Goal: Task Accomplishment & Management: Manage account settings

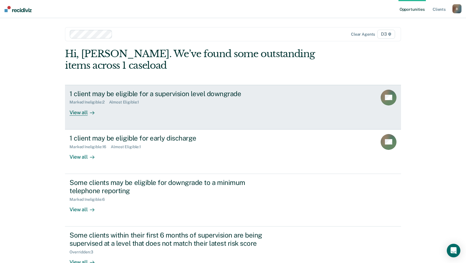
click at [79, 114] on div "View all" at bounding box center [85, 109] width 32 height 11
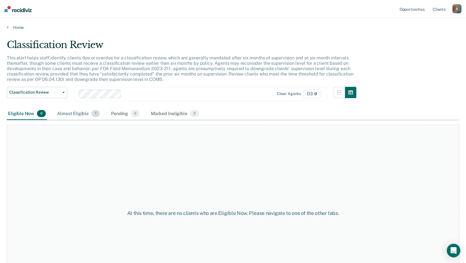
click at [83, 110] on div "Almost Eligible 1" at bounding box center [78, 114] width 45 height 12
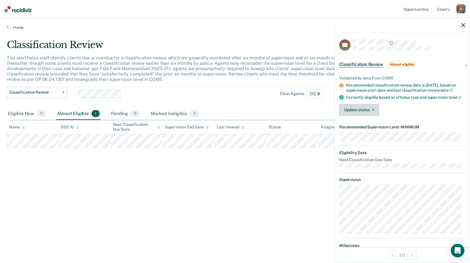
click at [365, 111] on button "Update status" at bounding box center [359, 109] width 40 height 11
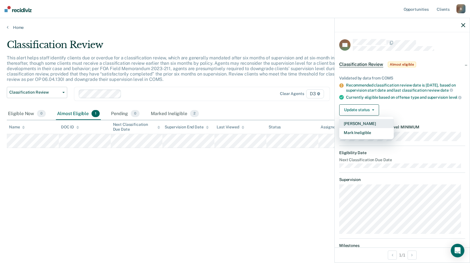
click at [360, 127] on button "[PERSON_NAME]" at bounding box center [366, 123] width 54 height 9
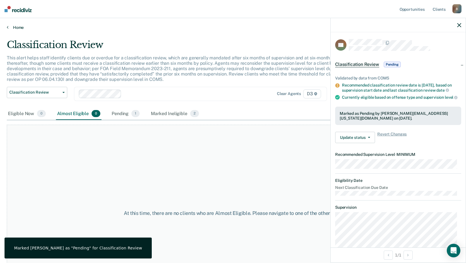
click at [18, 29] on link "Home" at bounding box center [233, 27] width 452 height 5
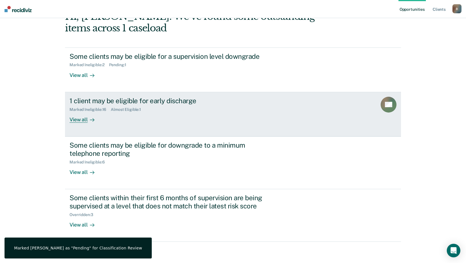
scroll to position [39, 0]
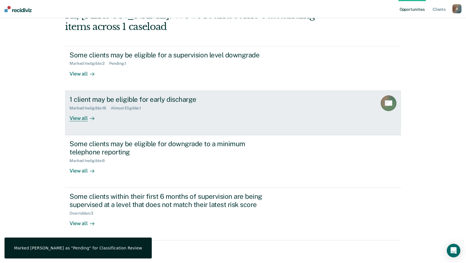
click at [73, 117] on div "View all" at bounding box center [85, 115] width 32 height 11
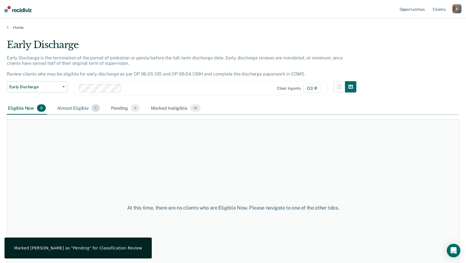
click at [74, 108] on div "Almost Eligible 1" at bounding box center [78, 108] width 45 height 12
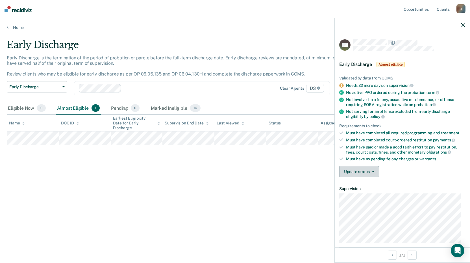
click at [356, 172] on button "Update status" at bounding box center [359, 171] width 40 height 11
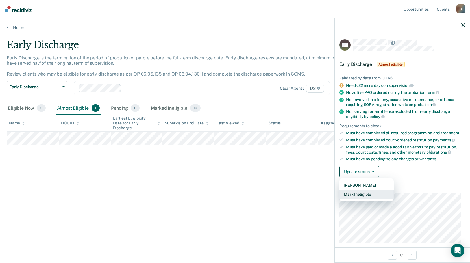
click at [350, 196] on button "Mark Ineligible" at bounding box center [366, 193] width 54 height 9
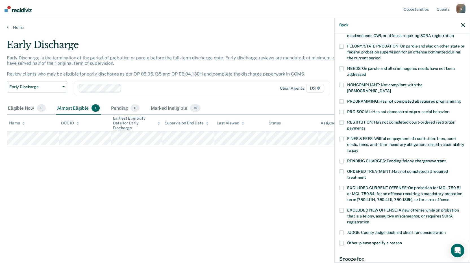
scroll to position [85, 0]
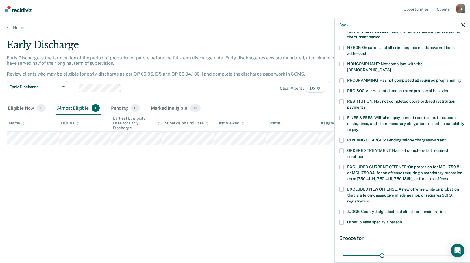
click at [341, 148] on span at bounding box center [341, 150] width 5 height 5
click at [366, 154] on input "ORDERED TREATMENT: Has not completed all required treatment" at bounding box center [366, 154] width 0 height 0
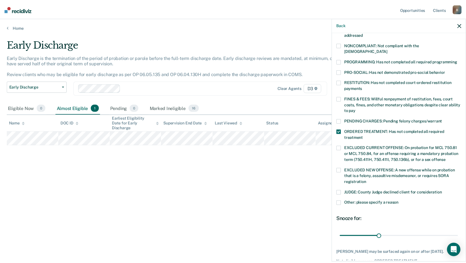
scroll to position [126, 0]
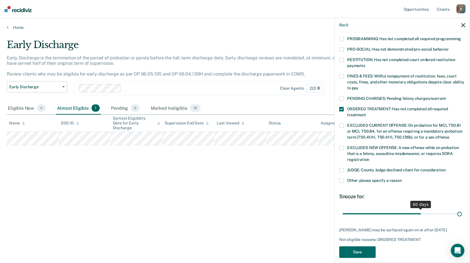
drag, startPoint x: 380, startPoint y: 206, endPoint x: 482, endPoint y: 206, distance: 101.7
type input "90"
click at [462, 208] on input "range" at bounding box center [402, 213] width 119 height 10
click at [361, 249] on button "Save" at bounding box center [357, 252] width 36 height 12
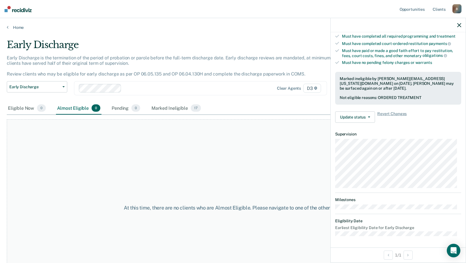
scroll to position [96, 0]
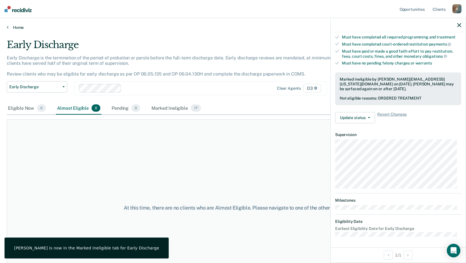
click at [17, 27] on link "Home" at bounding box center [233, 27] width 452 height 5
